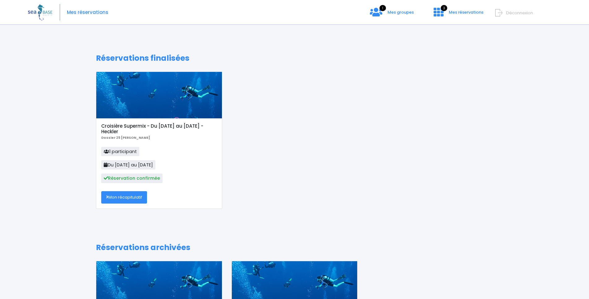
click at [508, 14] on span "Déconnexion" at bounding box center [519, 13] width 27 height 6
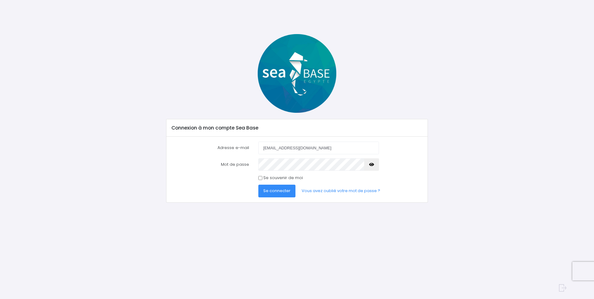
drag, startPoint x: 309, startPoint y: 149, endPoint x: 205, endPoint y: 151, distance: 104.6
click at [258, 151] on input "philippeberhault@sfr.fr" at bounding box center [318, 147] width 121 height 12
type input "amandule@yahoo.fr"
click at [217, 181] on form "Adresse e-mail amandule@yahoo.fr Mot de passe Se connecter" at bounding box center [297, 169] width 251 height 56
click at [324, 191] on link "Vous avez oublié votre mot de passe ?" at bounding box center [341, 190] width 88 height 12
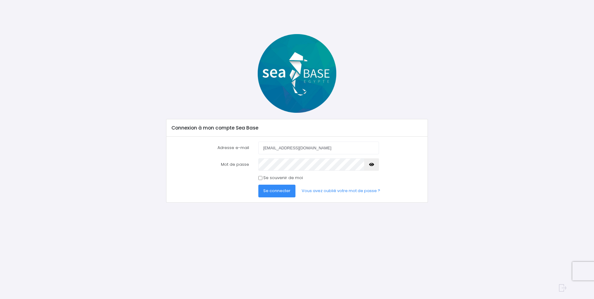
click at [370, 164] on icon "button" at bounding box center [371, 164] width 5 height 0
click at [138, 181] on div "Connexion à mon compte Sea Base Adresse e-mail amandule@yahoo.fr Mot de passe S…" at bounding box center [297, 118] width 406 height 168
click at [370, 164] on icon "button" at bounding box center [371, 164] width 5 height 0
click at [261, 177] on input "Se souvenir de moi" at bounding box center [260, 178] width 4 height 4
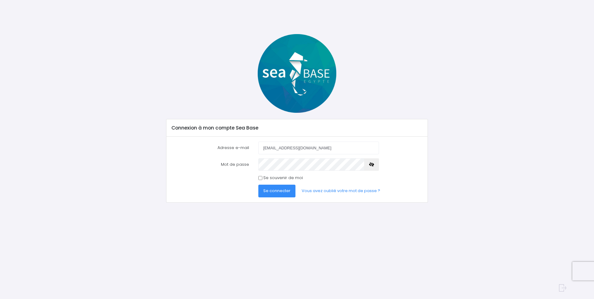
checkbox input "true"
click at [279, 192] on span "Se connecter" at bounding box center [276, 191] width 27 height 6
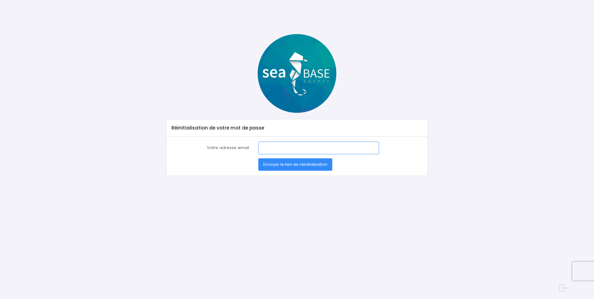
click at [283, 148] on input "Votre adresse email" at bounding box center [318, 147] width 121 height 12
type input "amandule@yahoo.fr"
click at [251, 224] on div "Réinitialisation de votre mot de passe Votre adresse email amandule@yahoo.fr En…" at bounding box center [297, 155] width 406 height 243
click at [297, 164] on span "Envoyer le lien de réinitialisation" at bounding box center [295, 164] width 64 height 6
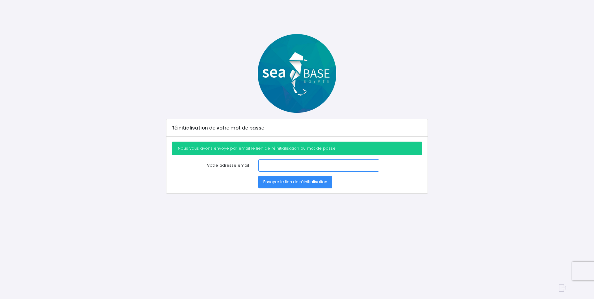
click at [265, 165] on input "Votre adresse email" at bounding box center [318, 165] width 121 height 12
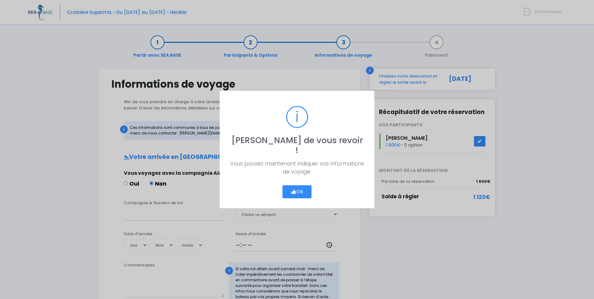
click at [301, 186] on button "Ok" at bounding box center [296, 191] width 29 height 13
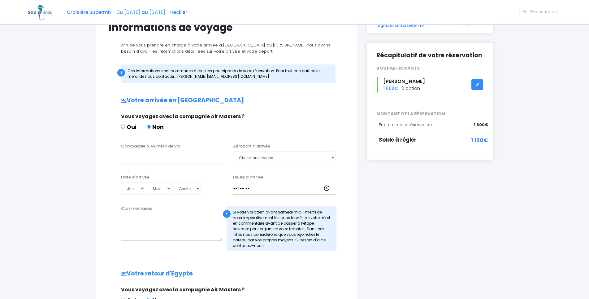
scroll to position [63, 0]
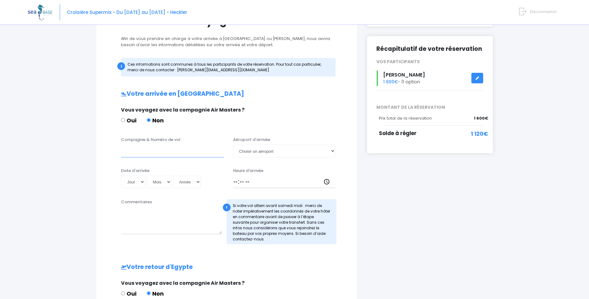
click at [153, 151] on input "Compagnie & Numéro de vol" at bounding box center [172, 150] width 103 height 12
type input "eaysyjet"
click at [131, 184] on select "Jour 01 02 03 04 05 06 07 08 09 10 11 12 13 14 15 16 17 18 19 20 21 22 23 24 25…" at bounding box center [133, 181] width 24 height 12
select select "04"
click option "04" at bounding box center [0, 0] width 0 height 0
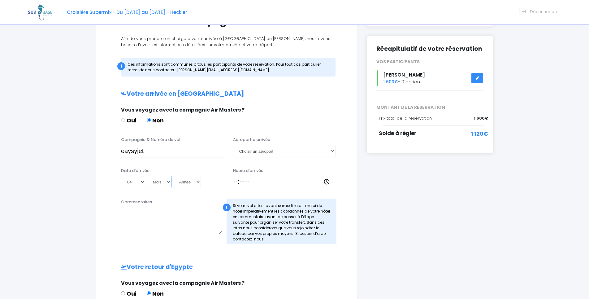
click at [147, 175] on select "Mois 01 02 03 04 05 06 07 08 09 10 11 12" at bounding box center [159, 181] width 25 height 12
select select "10"
click option "10" at bounding box center [0, 0] width 0 height 0
click at [194, 183] on select "Année 2045 2044 2043 2042 2041 2040 2039 2038 2037 2036 2035 2034 2033 2032 203…" at bounding box center [187, 181] width 28 height 12
select select "2025"
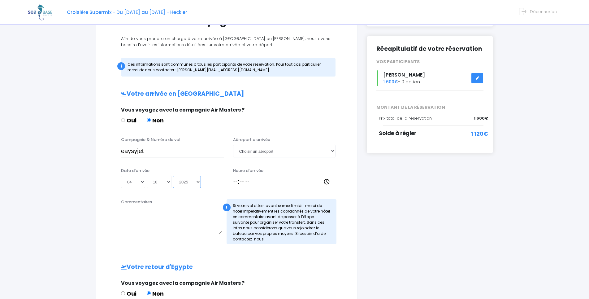
click option "2025" at bounding box center [0, 0] width 0 height 0
type input "2025-10-04"
click at [233, 144] on select "Choisir un aéroport Hurghada Marsa Alam" at bounding box center [284, 150] width 103 height 12
select select "Hurghada"
click option "Hurghada" at bounding box center [0, 0] width 0 height 0
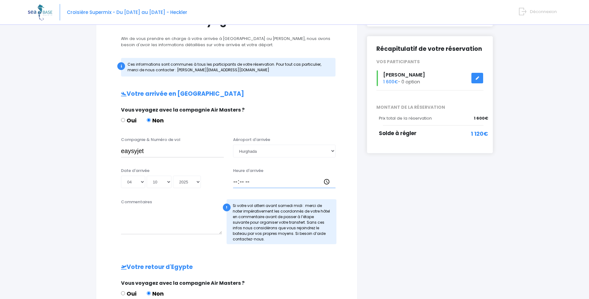
click at [248, 183] on input "Heure d'arrivée" at bounding box center [284, 181] width 103 height 12
click at [242, 182] on input "15:15" at bounding box center [284, 181] width 103 height 12
type input "17:15"
click at [55, 218] on div "Partir avec SEA BASE Participants & Options Informations de voyage Paiement Inf…" at bounding box center [294, 223] width 533 height 515
click at [152, 153] on input "eaysyjet" at bounding box center [172, 150] width 103 height 12
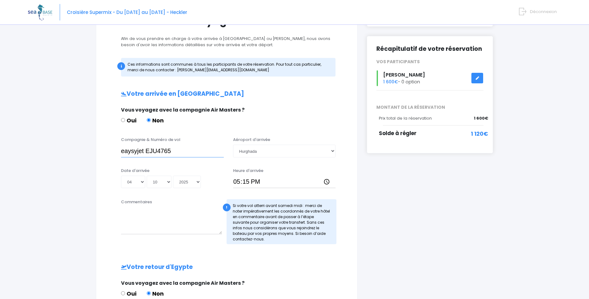
type input "eaysyjet EJU4765"
click at [87, 204] on div "Partir avec SEA BASE Participants & Options Informations de voyage Paiement Inf…" at bounding box center [294, 223] width 533 height 515
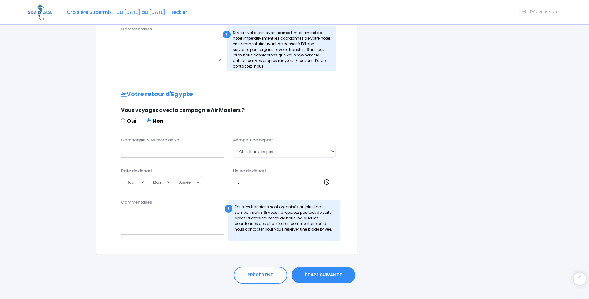
scroll to position [245, 0]
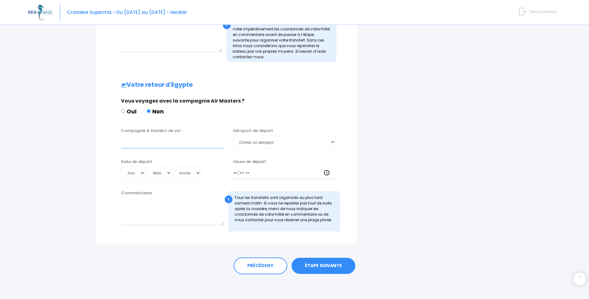
click at [146, 143] on input "Compagnie & Numéro de vol" at bounding box center [172, 142] width 103 height 12
type input "easyjet"
click at [135, 174] on select "Jour 01 02 03 04 05 06 07 08 09 10 11 12 13 14 15 16 17 18 19 20 21 22 23 24 25…" at bounding box center [133, 172] width 24 height 12
select select "11"
click option "11" at bounding box center [0, 0] width 0 height 0
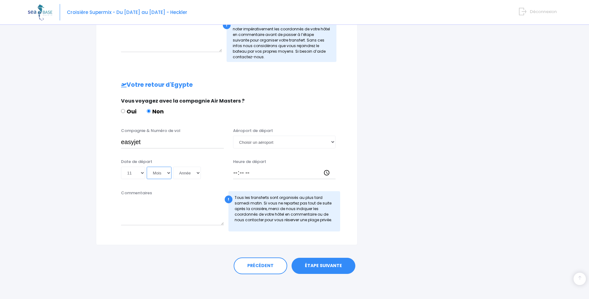
click at [160, 174] on select "Mois 01 02 03 04 05 06 07 08 09 10 11 12" at bounding box center [159, 172] width 25 height 12
select select "10"
click option "10" at bounding box center [0, 0] width 0 height 0
click at [187, 174] on select "Année 2045 2044 2043 2042 2041 2040 2039 2038 2037 2036 2035 2034 2033 2032 203…" at bounding box center [187, 172] width 28 height 12
select select "2025"
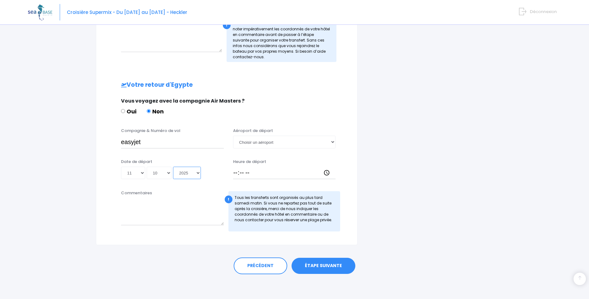
click option "2025" at bounding box center [0, 0] width 0 height 0
type input "2025-10-11"
click at [233, 136] on select "Choisir un aéroport Hurghada Marsa Alam" at bounding box center [284, 142] width 103 height 12
select select "Hurghada"
click option "Hurghada" at bounding box center [0, 0] width 0 height 0
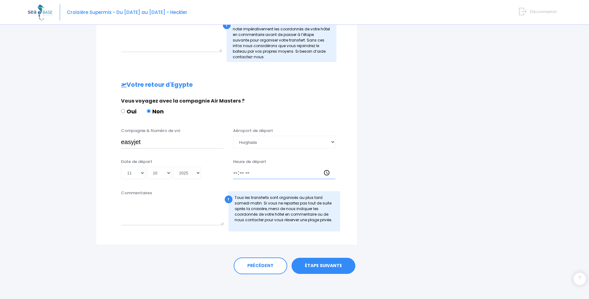
click at [234, 174] on input "Heure de départ" at bounding box center [284, 172] width 103 height 12
type input "18:00"
click at [157, 141] on input "easyjet" at bounding box center [172, 142] width 103 height 12
type input "easyjet EJU4766"
click at [317, 265] on link "ÉTAPE SUIVANTE" at bounding box center [323, 265] width 64 height 16
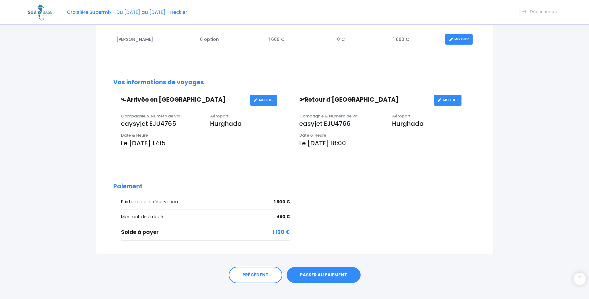
scroll to position [137, 0]
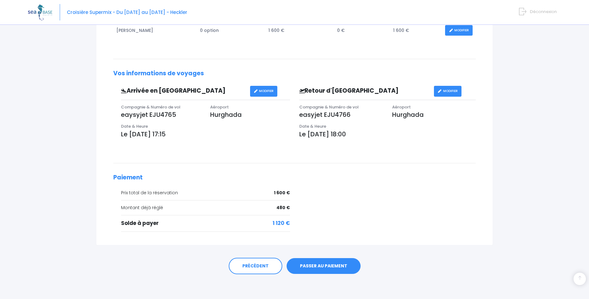
click at [319, 265] on link "PASSER AU PAIEMENT" at bounding box center [324, 266] width 74 height 16
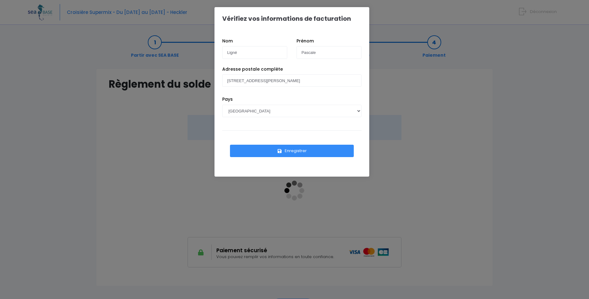
click at [290, 150] on button "Enregistrer" at bounding box center [292, 150] width 124 height 12
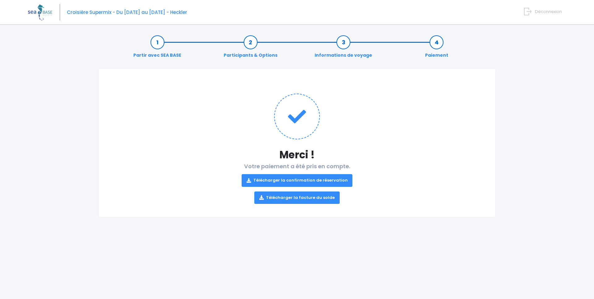
click at [295, 179] on link "Télécharger la confirmation de réservation" at bounding box center [297, 180] width 111 height 12
